Goal: Information Seeking & Learning: Find specific fact

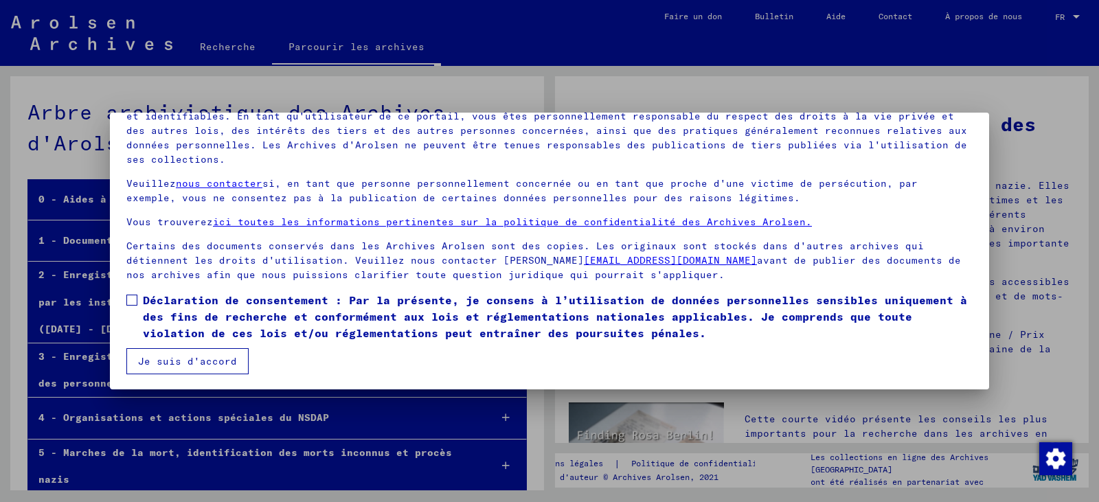
scroll to position [119, 0]
click at [137, 296] on span at bounding box center [131, 298] width 11 height 11
click at [183, 356] on font "Je suis d'accord" at bounding box center [187, 360] width 99 height 12
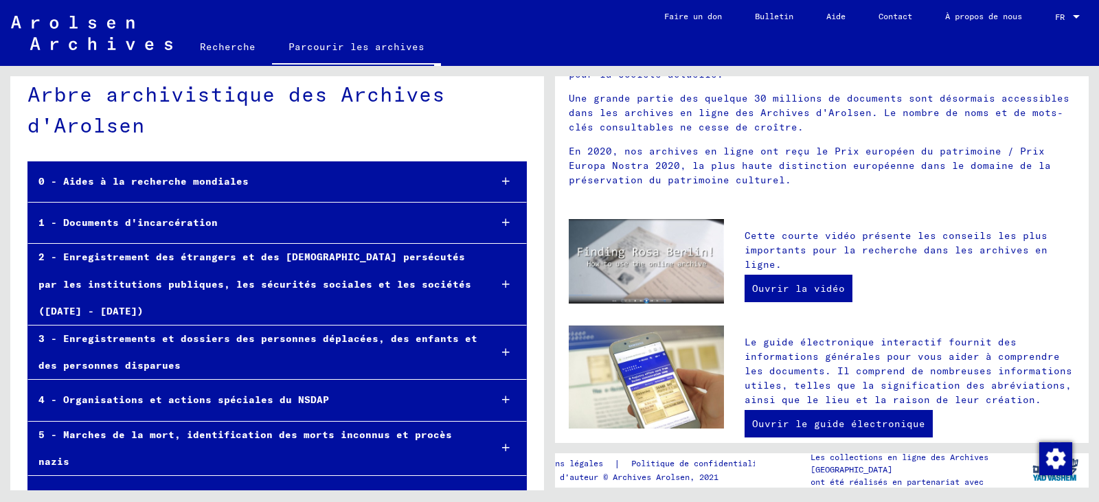
scroll to position [23, 0]
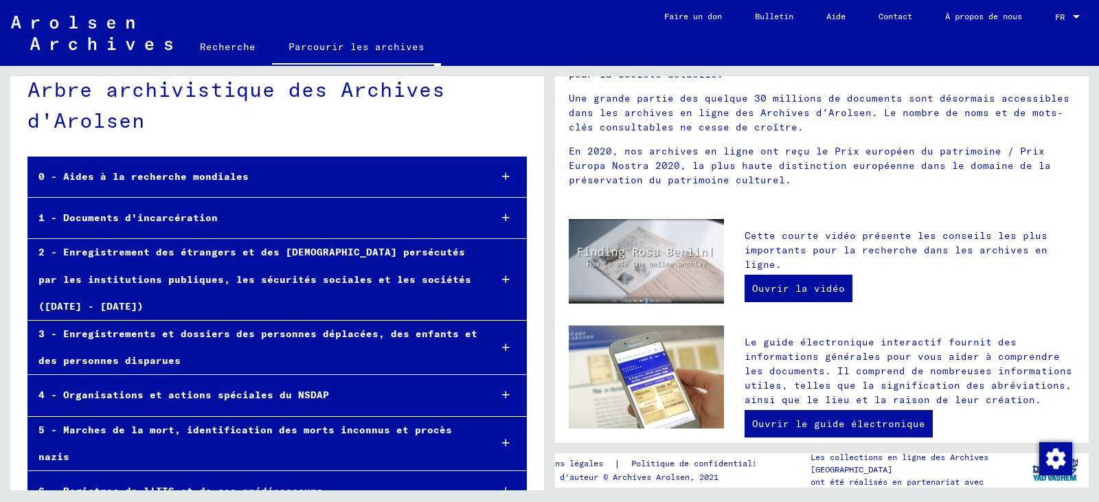
click at [209, 50] on font "Recherche" at bounding box center [228, 47] width 56 height 12
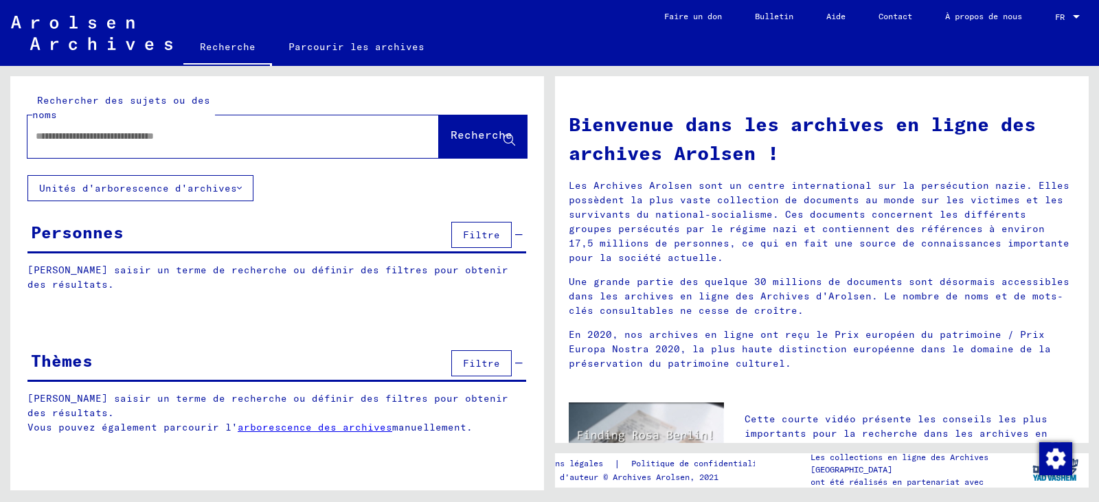
paste input "**********"
click at [461, 144] on span "Recherche" at bounding box center [482, 138] width 65 height 14
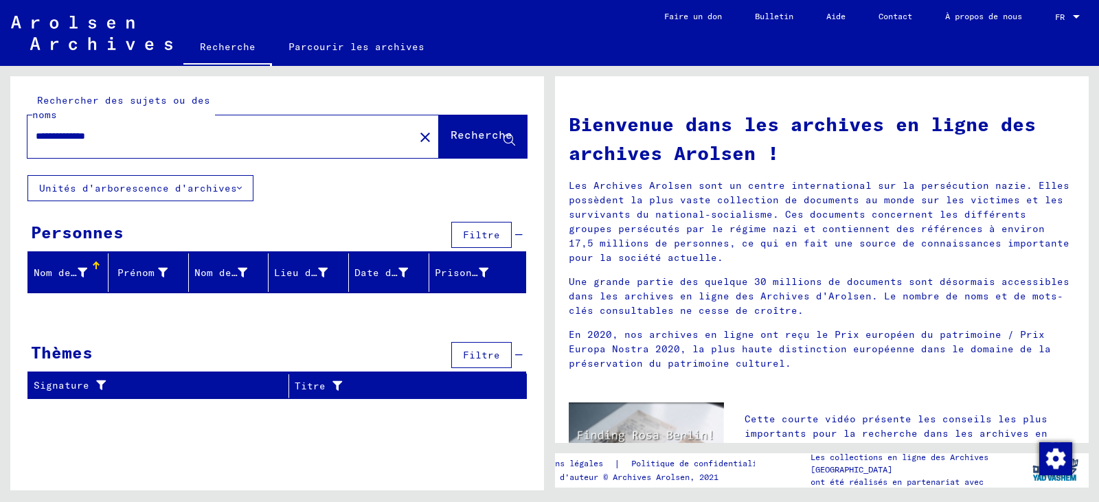
click at [95, 139] on input "**********" at bounding box center [217, 136] width 362 height 14
type input "**********"
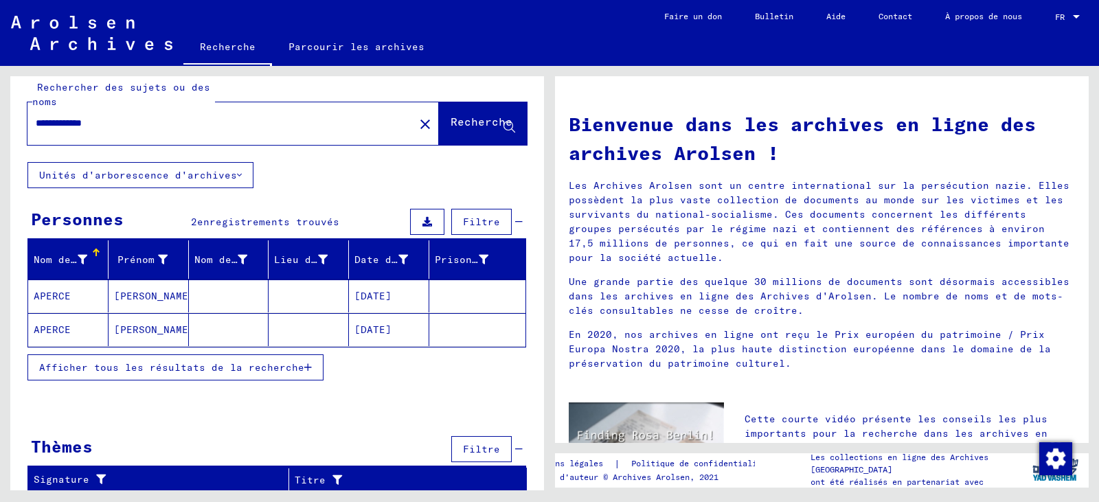
scroll to position [16, 0]
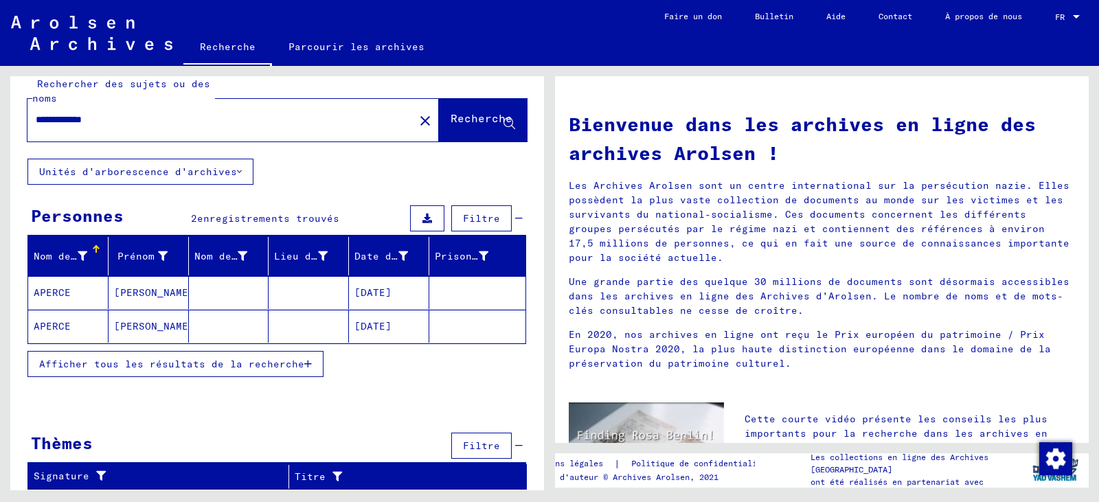
click at [134, 286] on font "[PERSON_NAME]" at bounding box center [154, 293] width 80 height 14
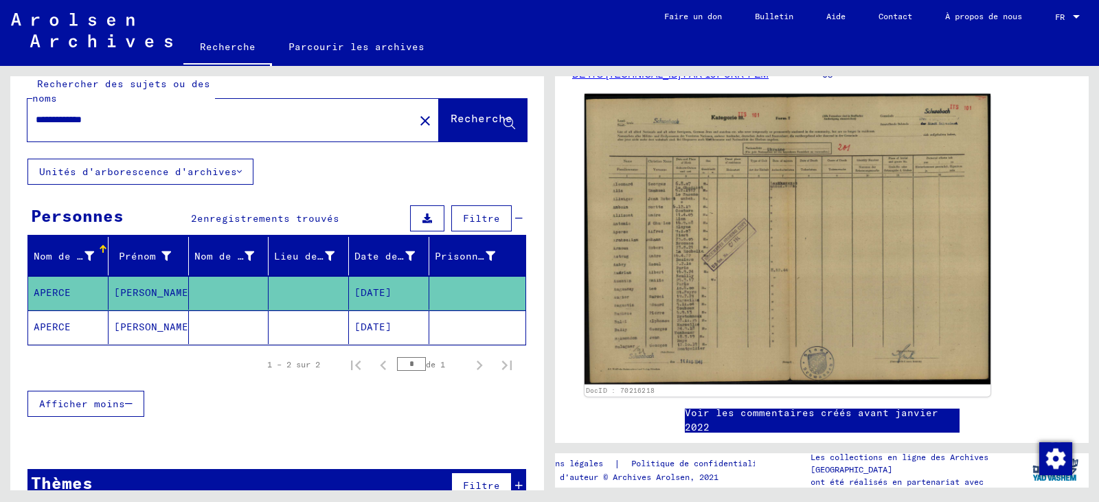
scroll to position [160, 0]
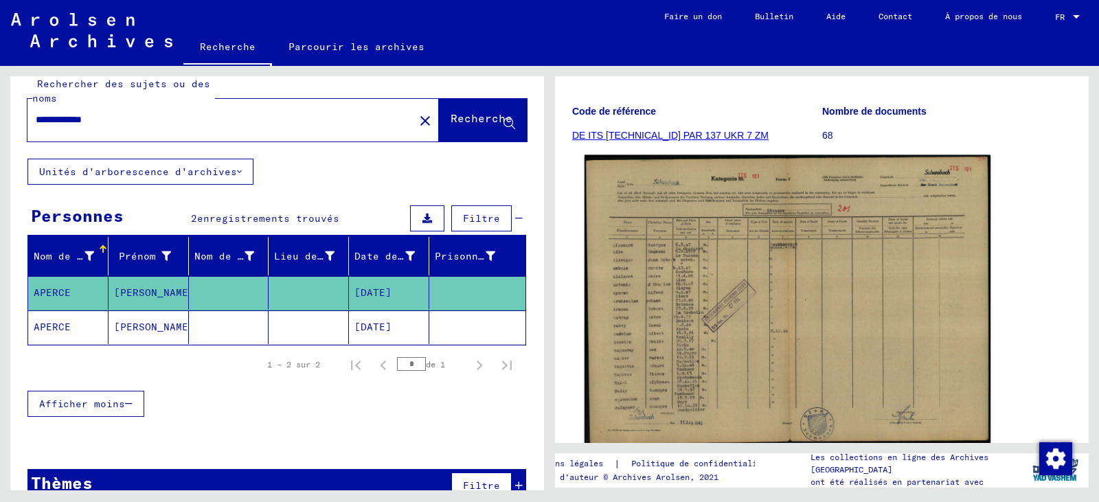
click at [742, 300] on img at bounding box center [787, 300] width 406 height 290
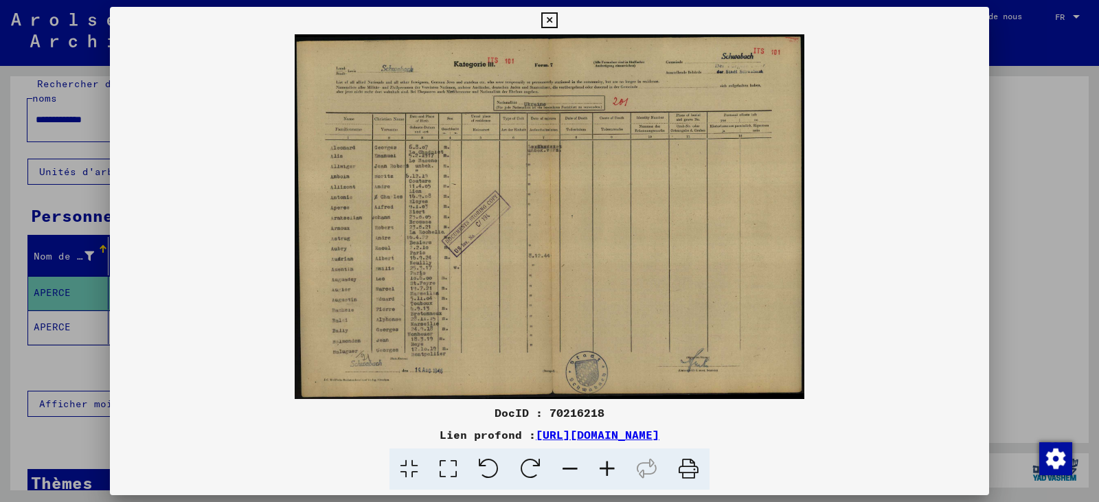
click at [416, 181] on img at bounding box center [549, 216] width 879 height 365
click at [413, 244] on img at bounding box center [549, 216] width 879 height 365
click at [547, 20] on icon at bounding box center [549, 20] width 16 height 16
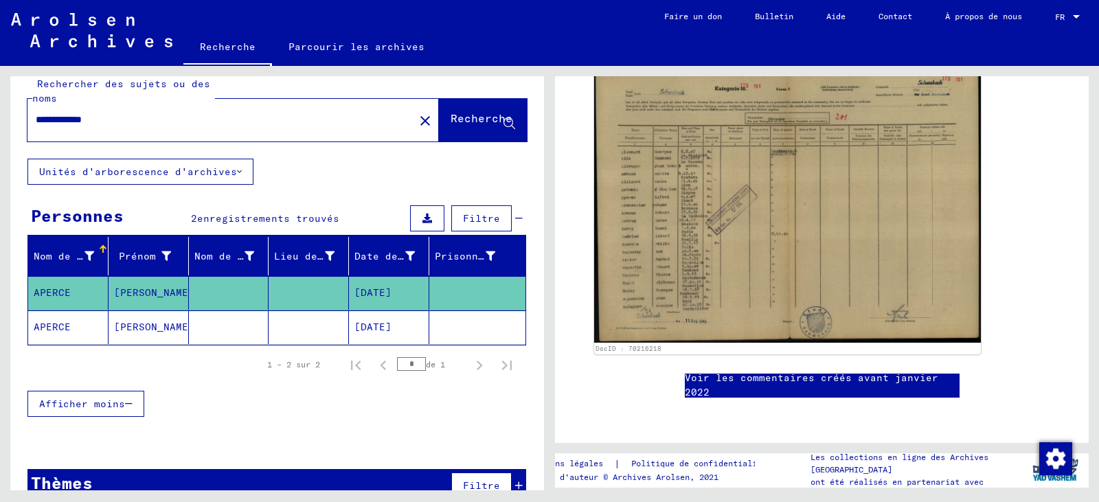
scroll to position [206, 0]
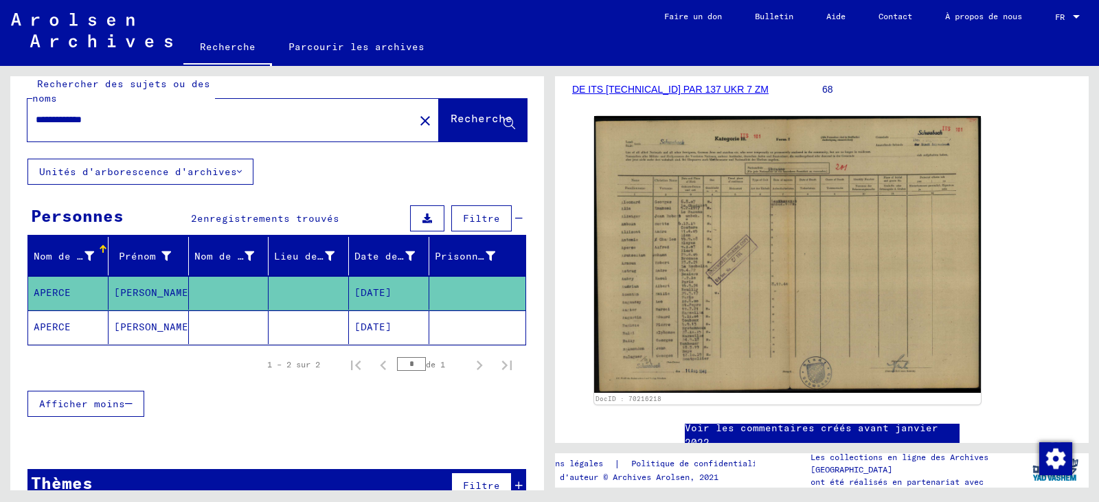
click at [683, 89] on font "DE ITS [TECHNICAL_ID] PAR 137 UKR 7 ZM" at bounding box center [670, 89] width 196 height 11
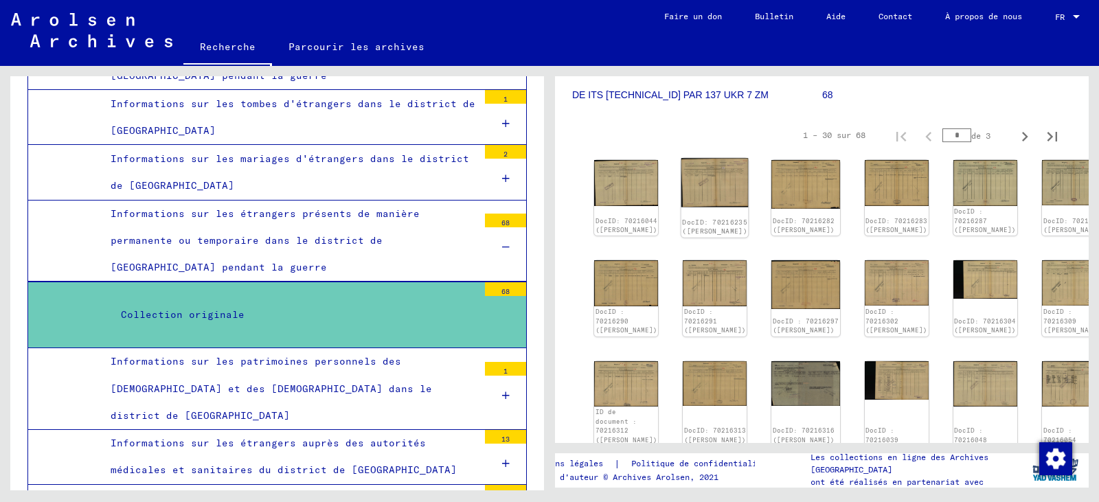
scroll to position [206, 0]
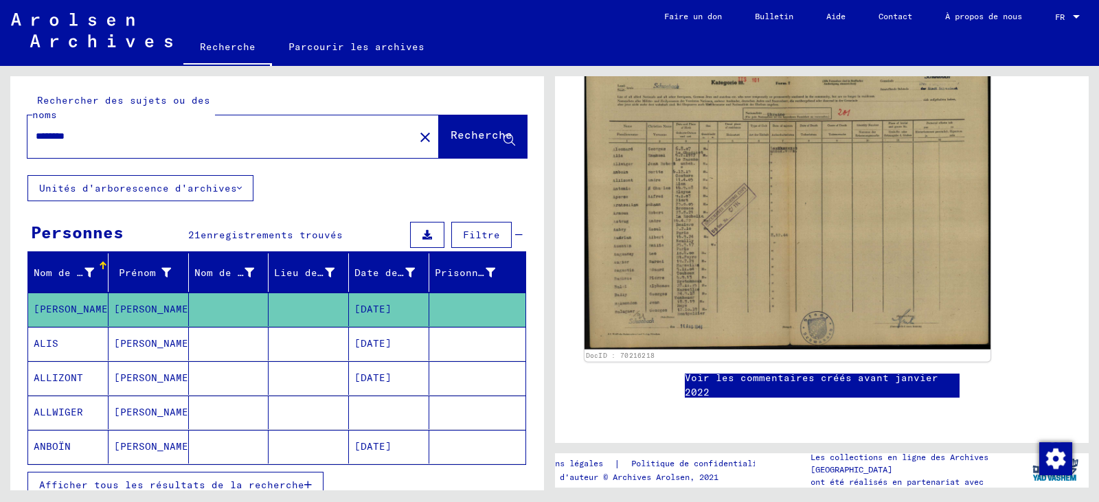
scroll to position [343, 0]
click at [842, 166] on img at bounding box center [787, 204] width 406 height 290
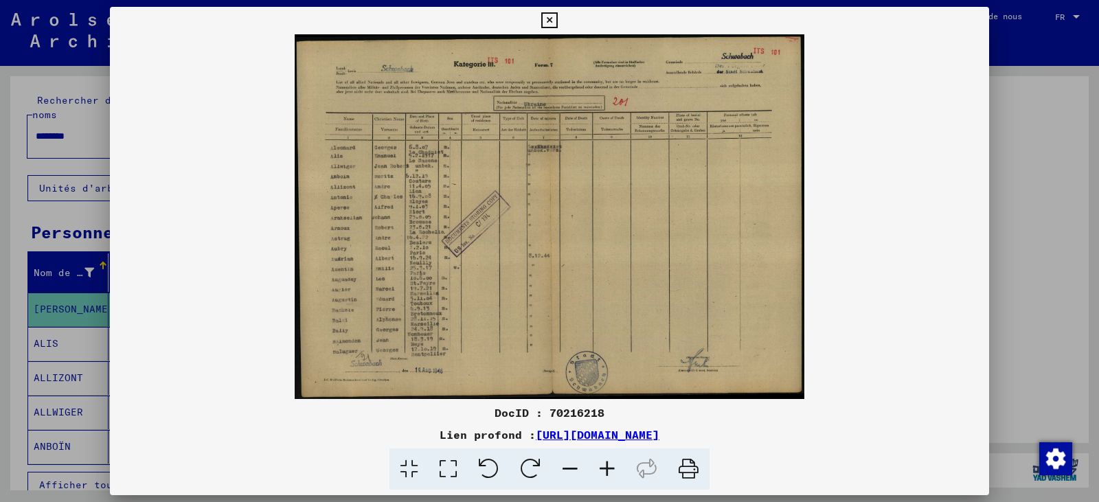
click at [547, 23] on icon at bounding box center [549, 20] width 16 height 16
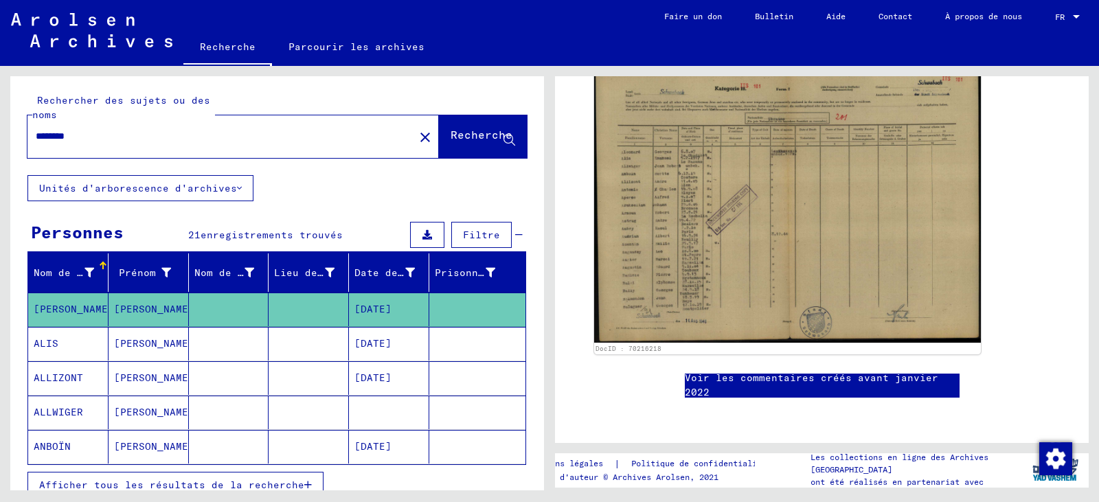
type input "**********"
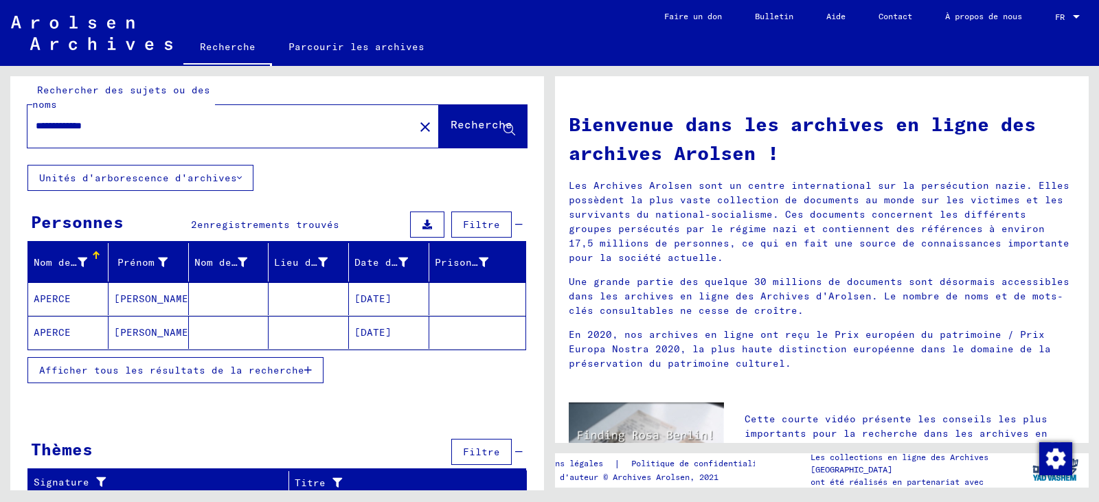
scroll to position [16, 0]
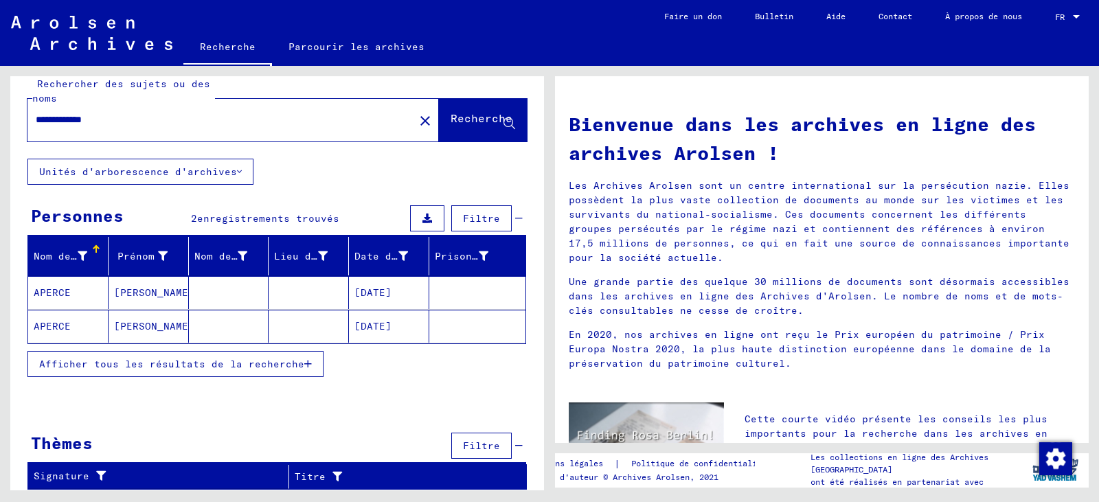
click at [382, 327] on font "[DATE]" at bounding box center [372, 326] width 37 height 12
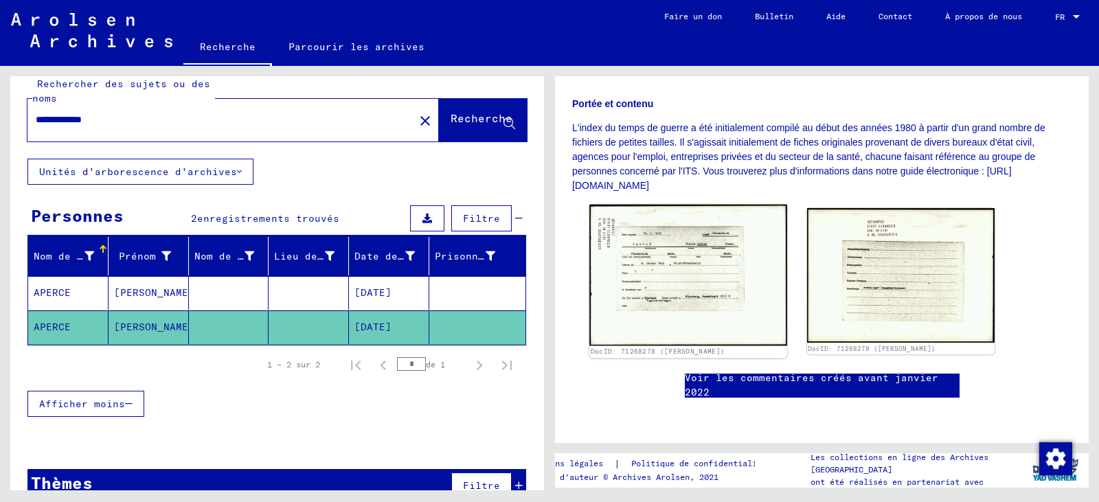
scroll to position [389, 0]
click at [688, 205] on img at bounding box center [687, 275] width 197 height 141
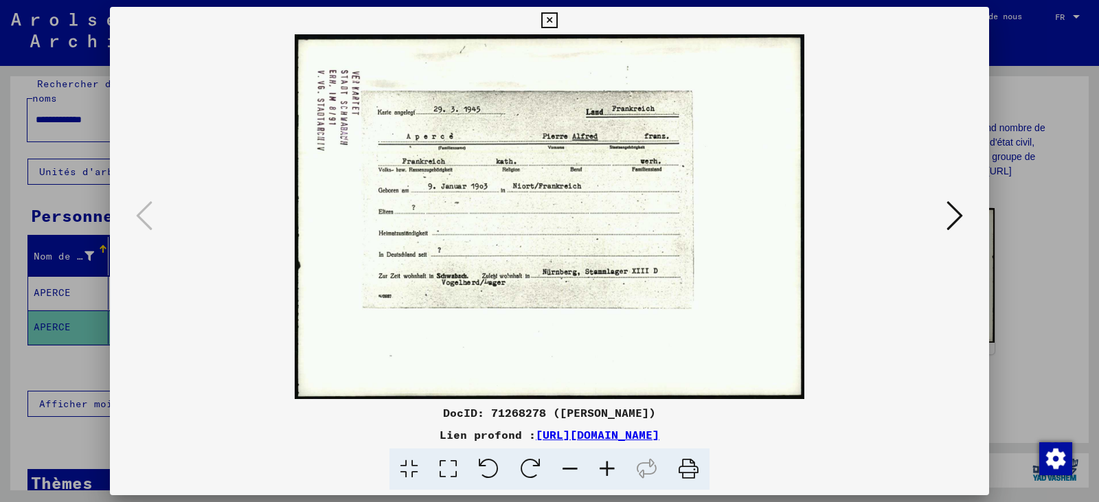
click at [958, 223] on icon at bounding box center [954, 215] width 16 height 33
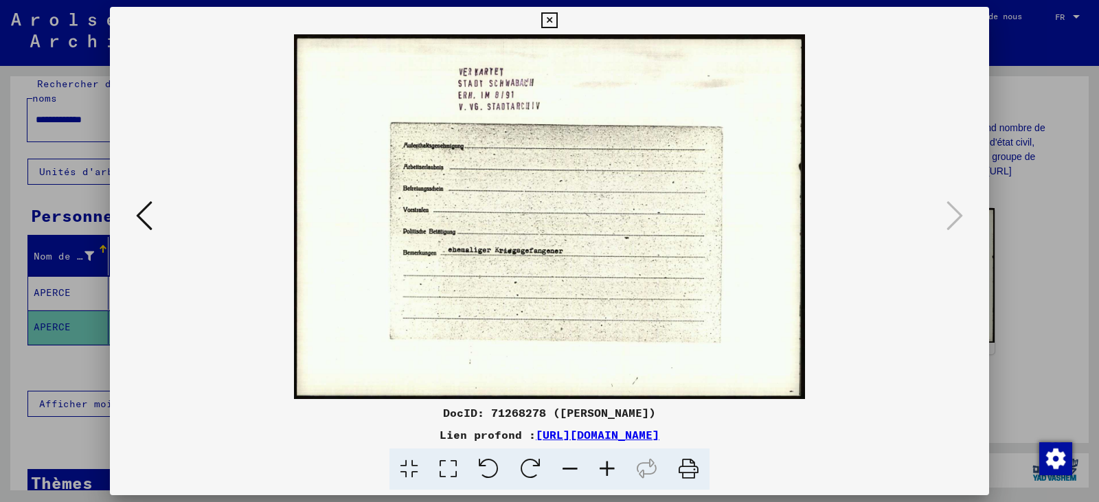
click at [551, 23] on icon at bounding box center [549, 20] width 16 height 16
